Goal: Transaction & Acquisition: Purchase product/service

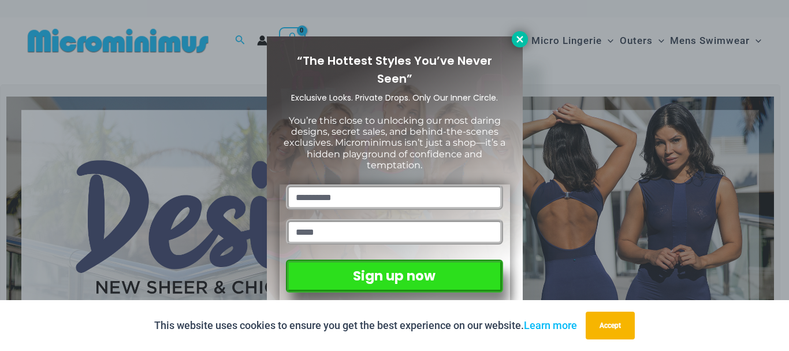
click at [521, 40] on icon at bounding box center [519, 39] width 6 height 6
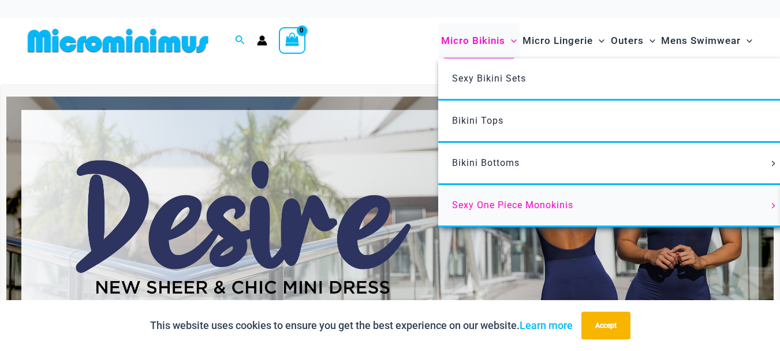
click at [482, 205] on span "Sexy One Piece Monokinis" at bounding box center [512, 204] width 121 height 11
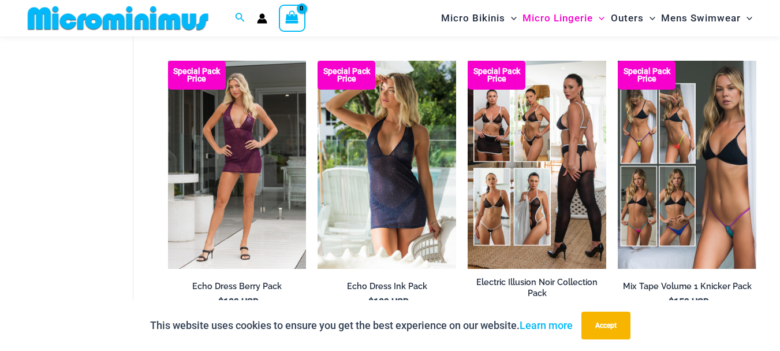
scroll to position [338, 0]
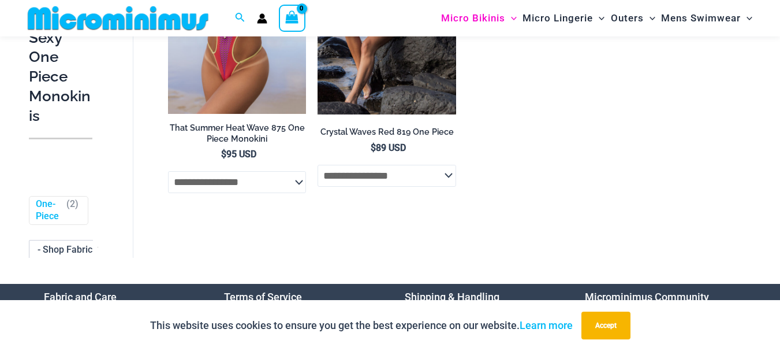
scroll to position [2058, 0]
